Goal: Task Accomplishment & Management: Use online tool/utility

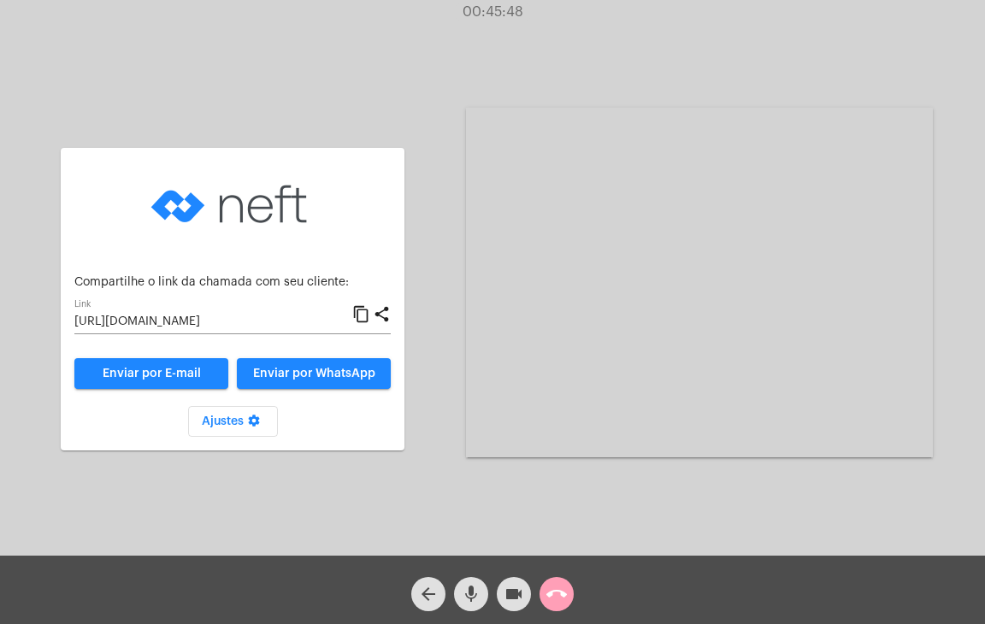
click at [556, 598] on mat-icon "call_end" at bounding box center [557, 594] width 21 height 21
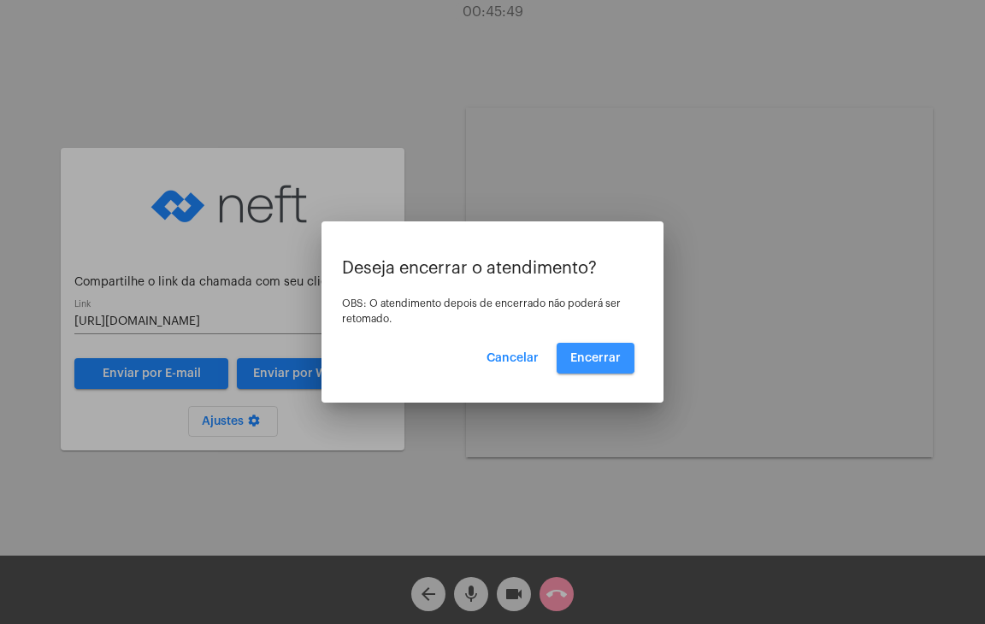
click at [582, 352] on span "Encerrar" at bounding box center [596, 358] width 50 height 12
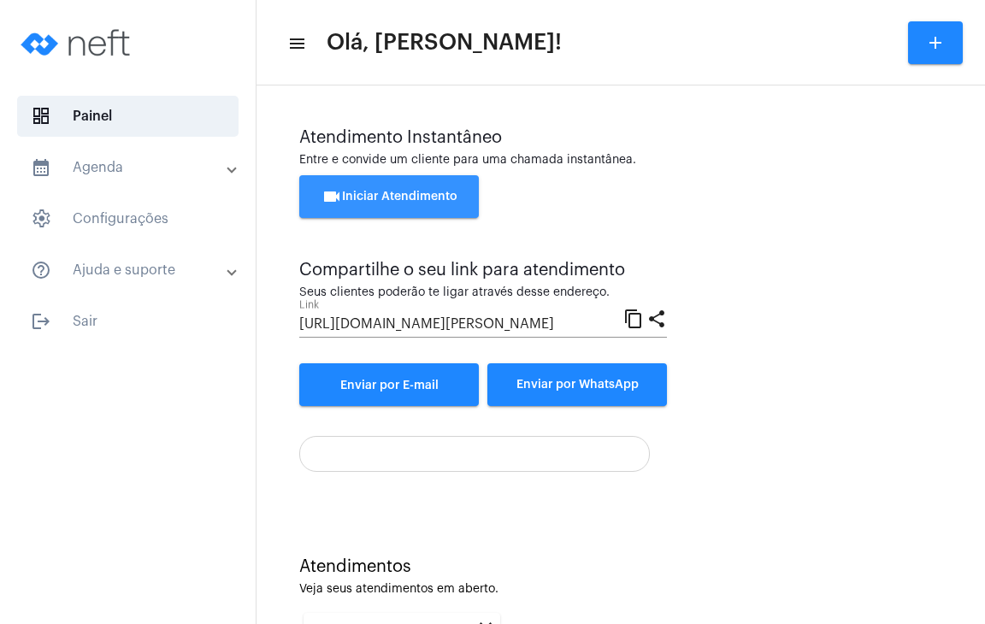
click at [349, 183] on button "videocam Iniciar Atendimento" at bounding box center [389, 196] width 180 height 43
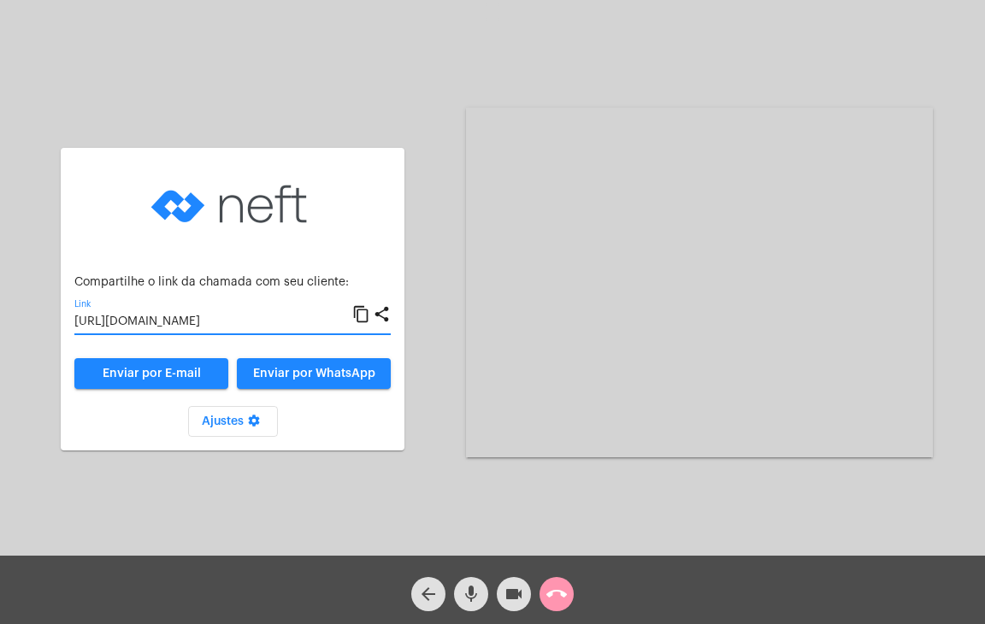
click at [252, 317] on input "[URL][DOMAIN_NAME]" at bounding box center [213, 323] width 278 height 14
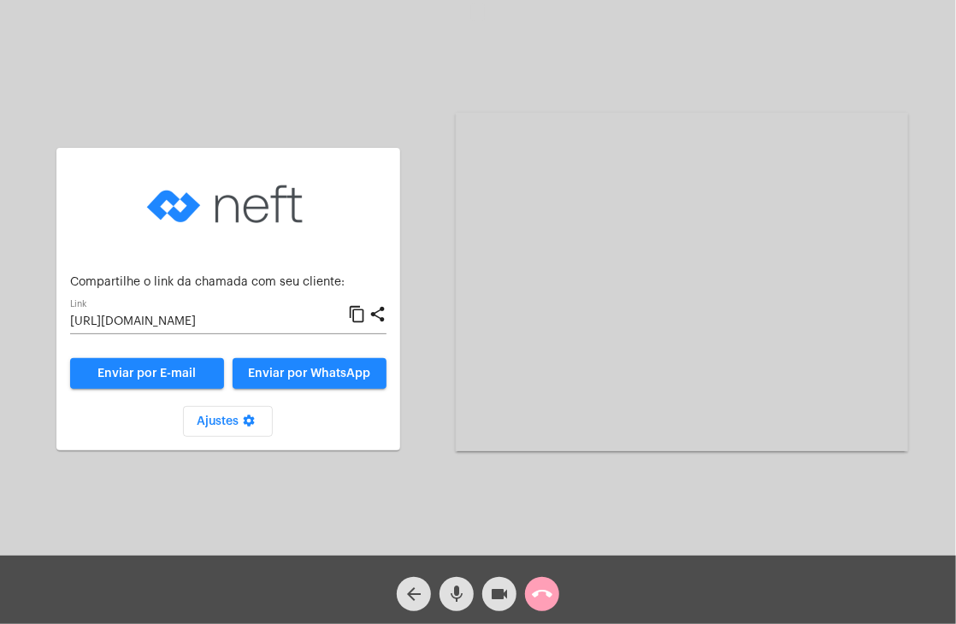
click at [550, 600] on mat-icon "call_end" at bounding box center [542, 594] width 21 height 21
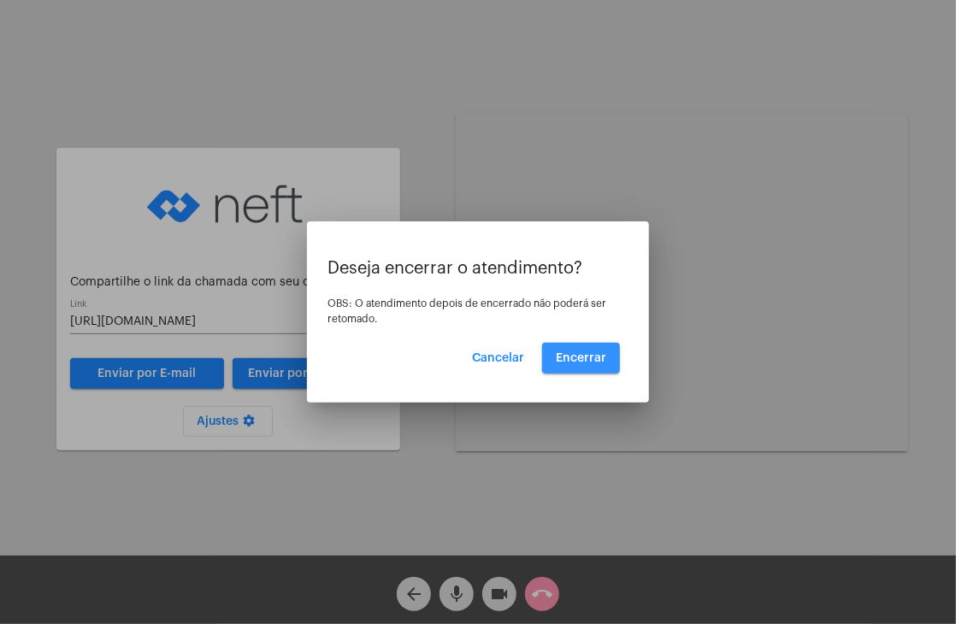
click at [589, 359] on span "Encerrar" at bounding box center [581, 358] width 50 height 12
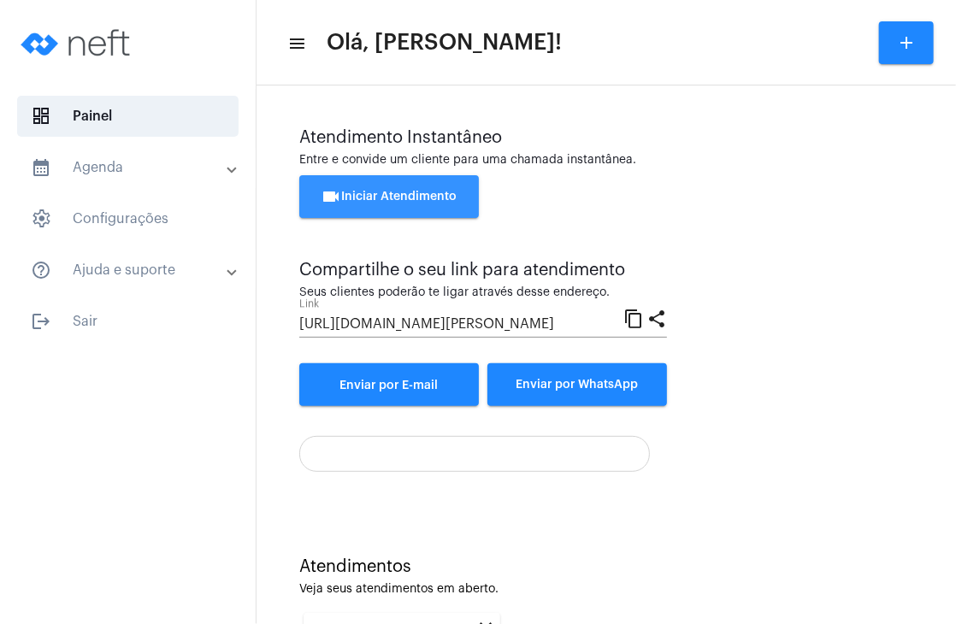
click at [423, 204] on button "videocam Iniciar Atendimento" at bounding box center [389, 196] width 180 height 43
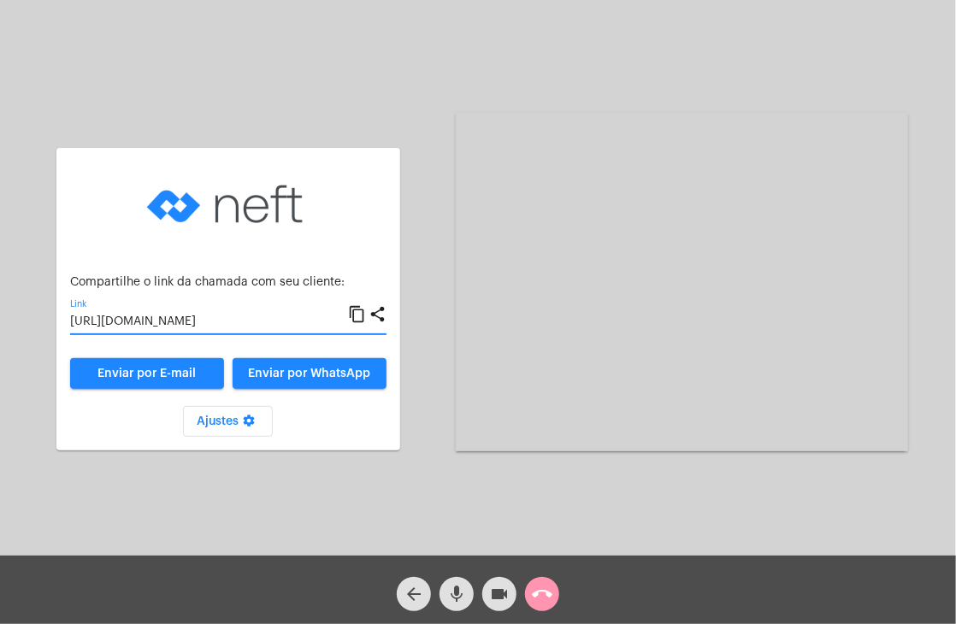
click at [251, 320] on input "[URL][DOMAIN_NAME]" at bounding box center [209, 323] width 278 height 14
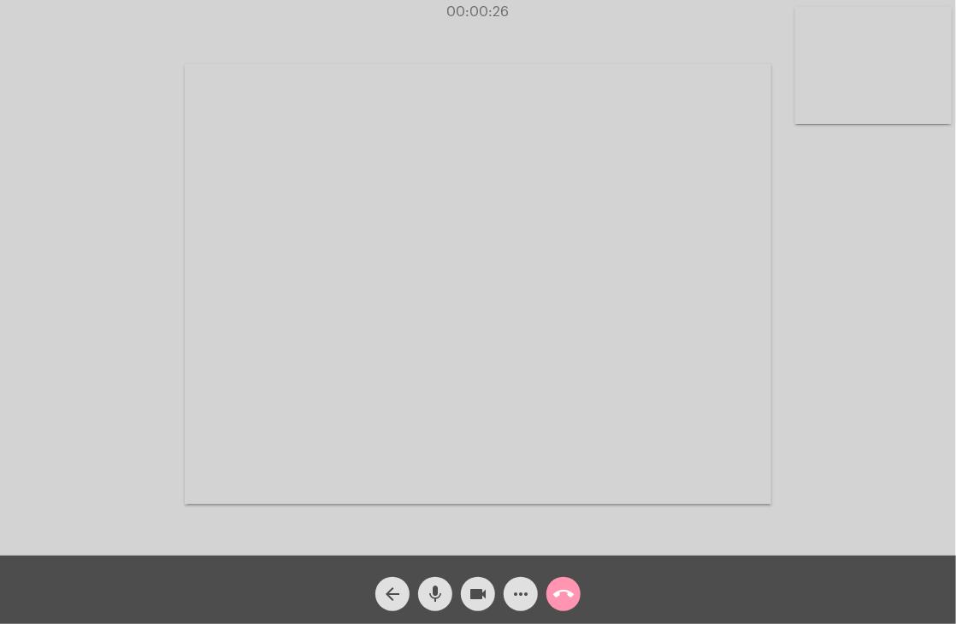
click at [925, 68] on video at bounding box center [873, 65] width 157 height 117
click at [579, 227] on video at bounding box center [592, 282] width 587 height 441
